Goal: Task Accomplishment & Management: Use online tool/utility

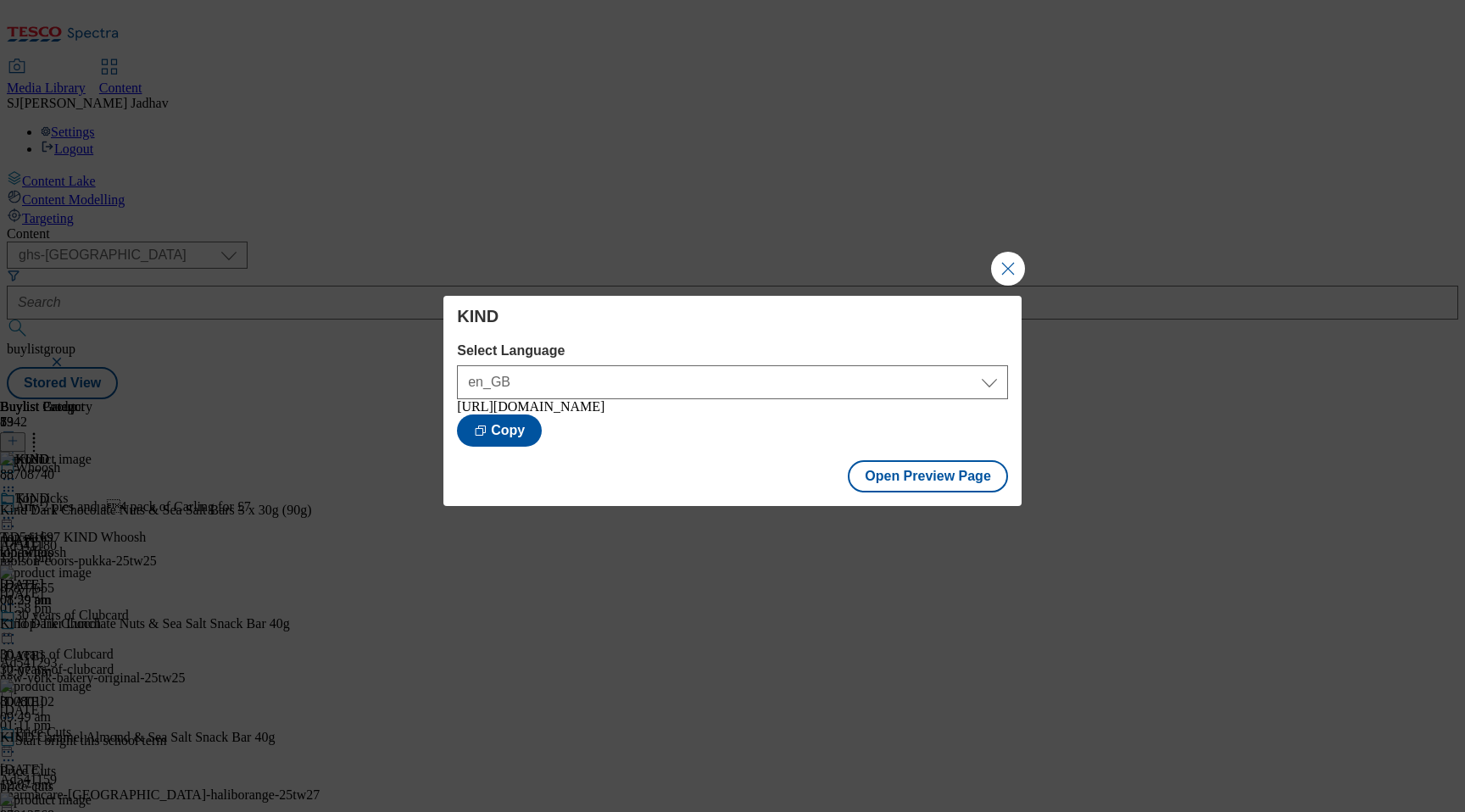
select select "ghs-uk"
click at [1000, 252] on button "Close Modal" at bounding box center [1008, 268] width 34 height 34
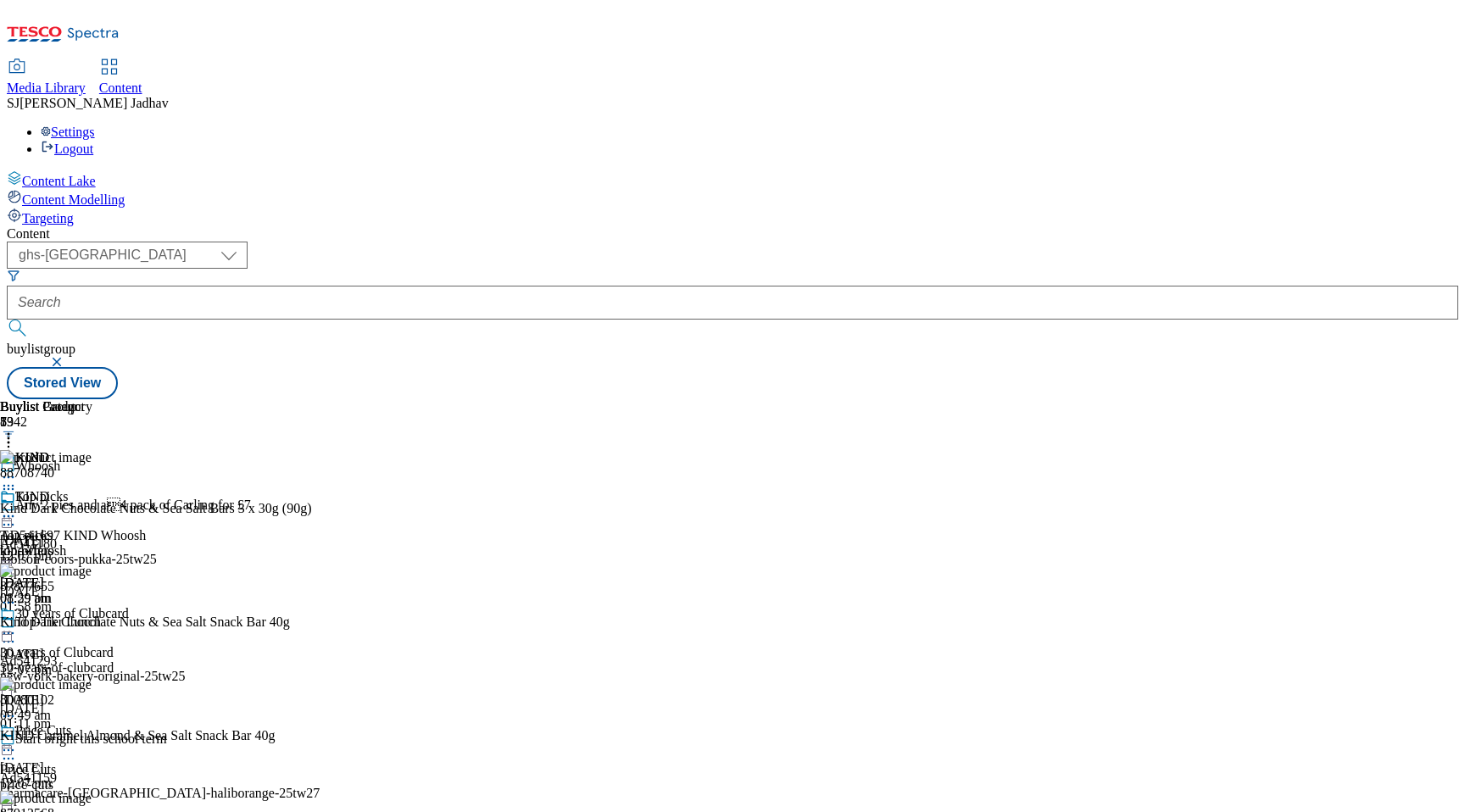
click at [173, 450] on div "KIND" at bounding box center [86, 470] width 173 height 39
click at [173, 543] on div "top-offers" at bounding box center [86, 550] width 173 height 15
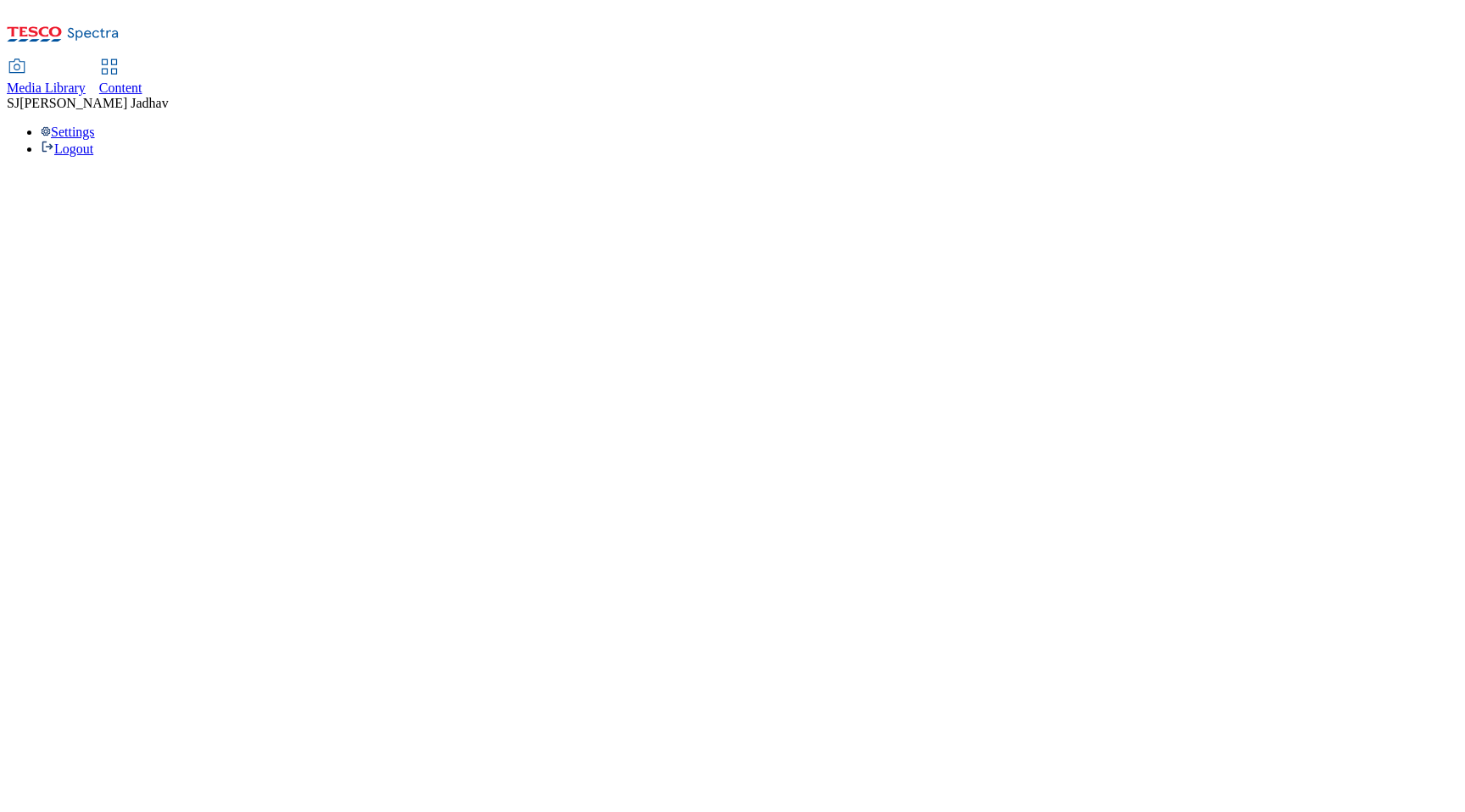
select select "ghs-[GEOGRAPHIC_DATA]"
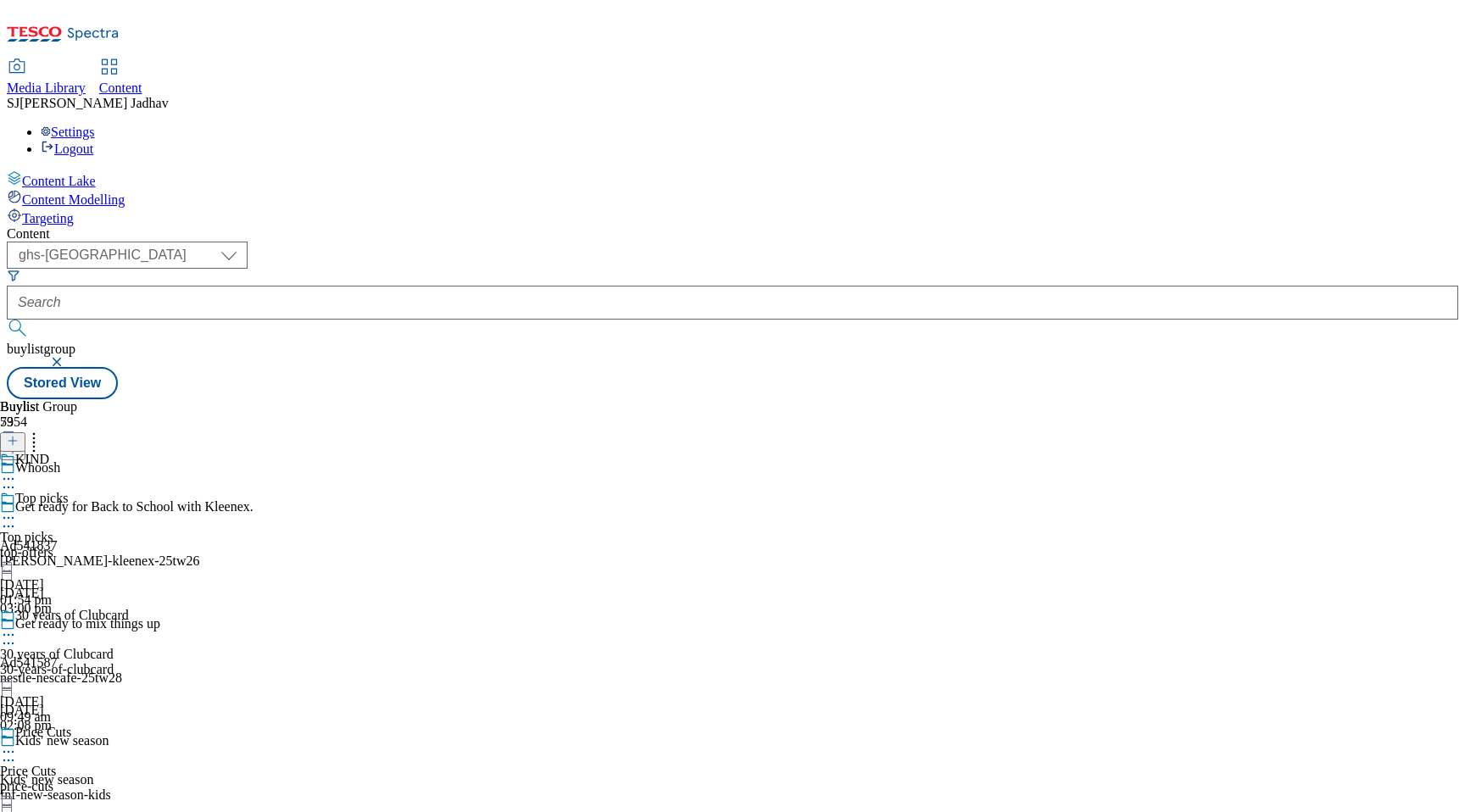
scroll to position [12188, 0]
click at [145, 506] on div "kindwhoosh" at bounding box center [73, 513] width 145 height 15
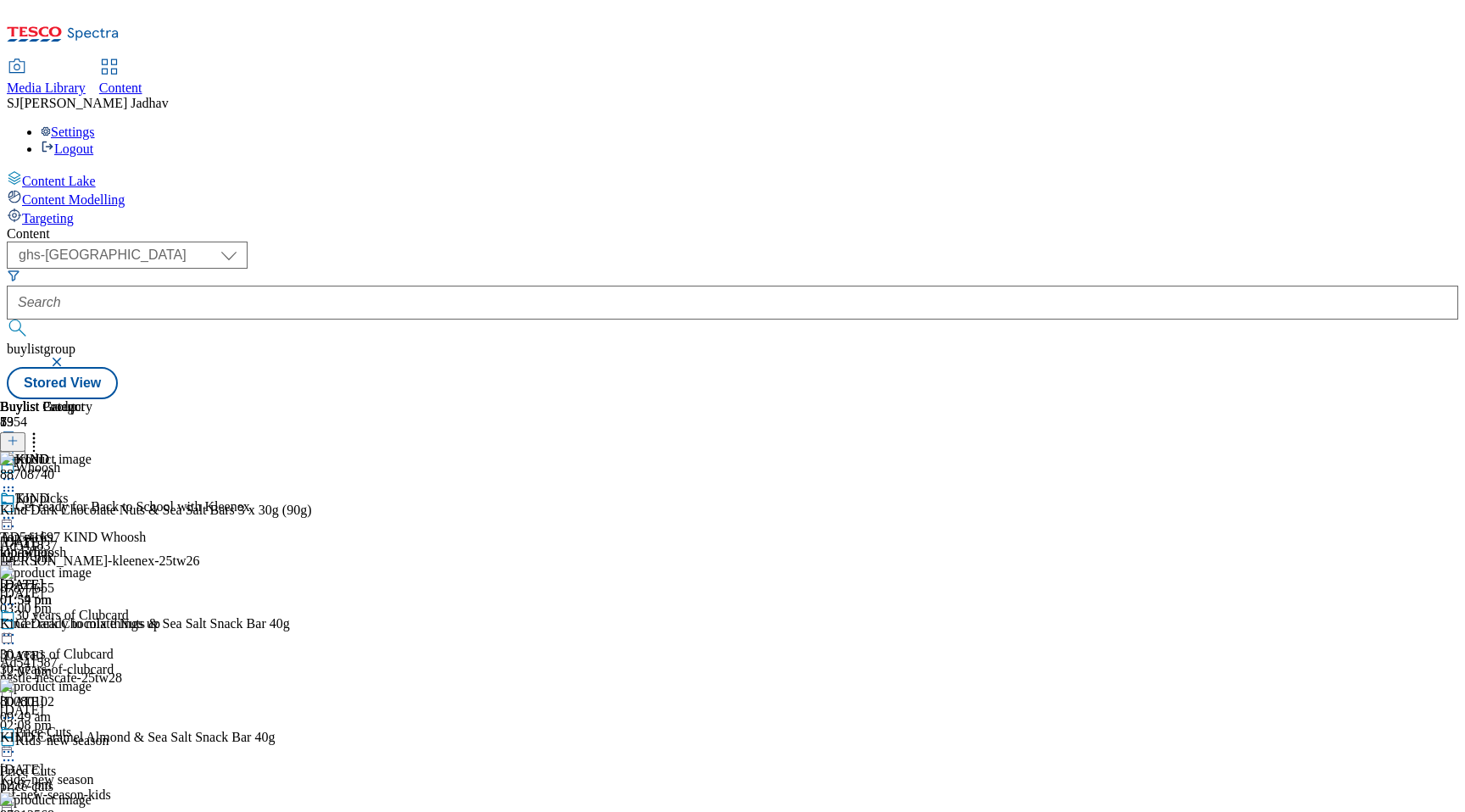
click at [17, 509] on icon at bounding box center [8, 517] width 17 height 17
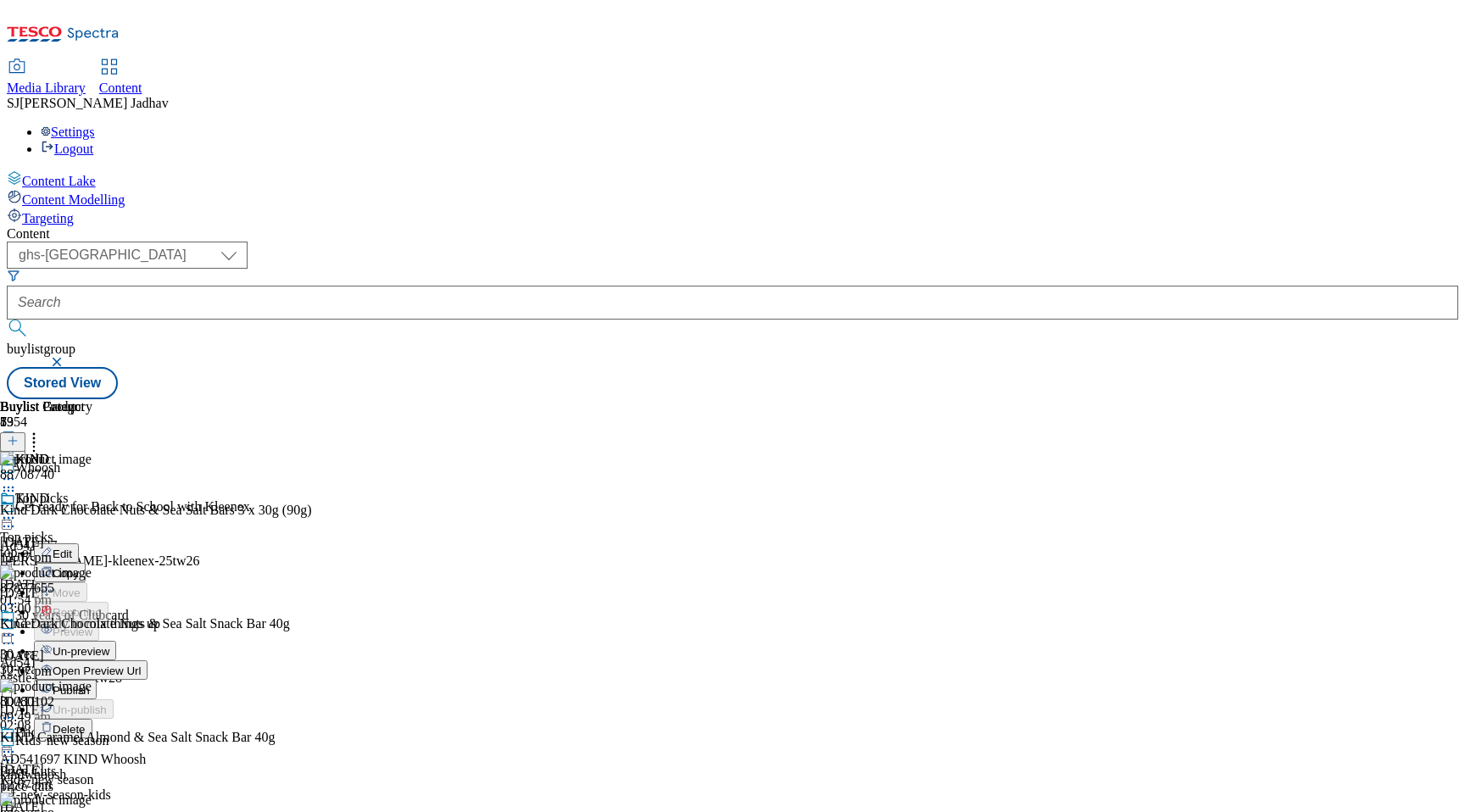
click at [90, 684] on span "Publish" at bounding box center [71, 690] width 38 height 13
